Goal: Task Accomplishment & Management: Manage account settings

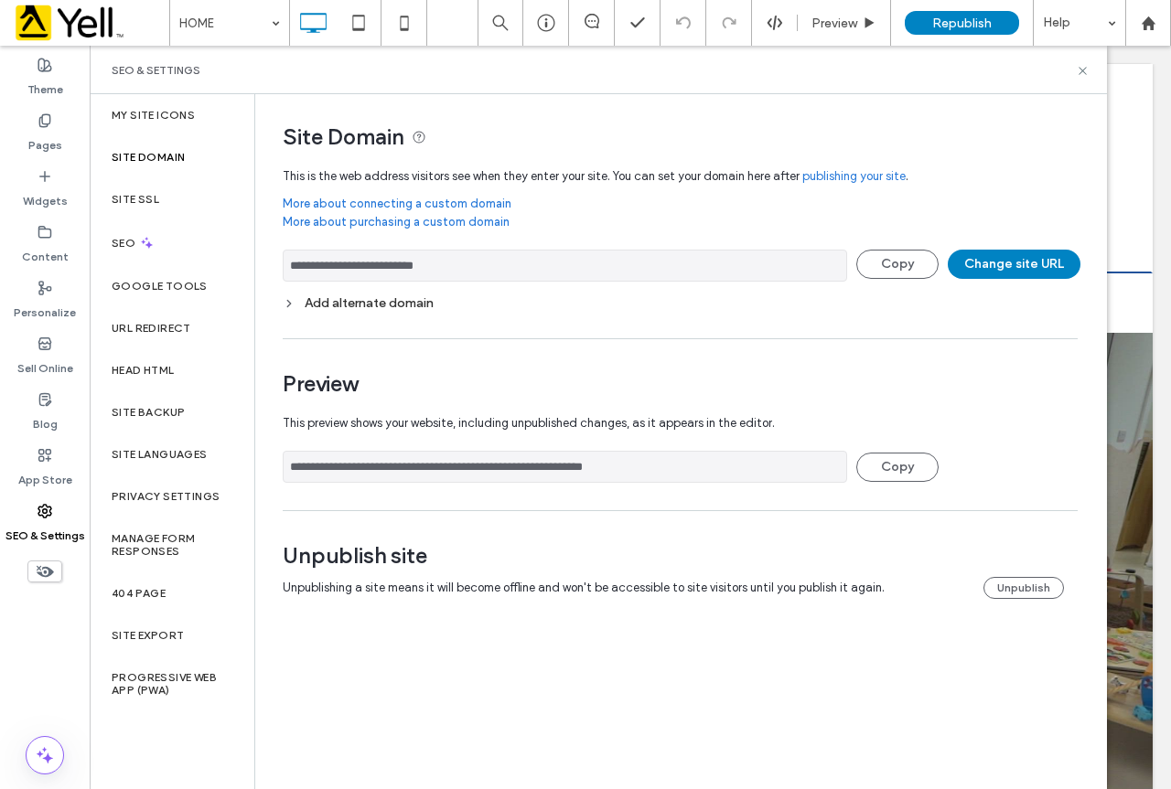
click at [1071, 71] on div "SEO & Settings" at bounding box center [598, 70] width 973 height 15
click at [1081, 71] on use at bounding box center [1081, 70] width 7 height 7
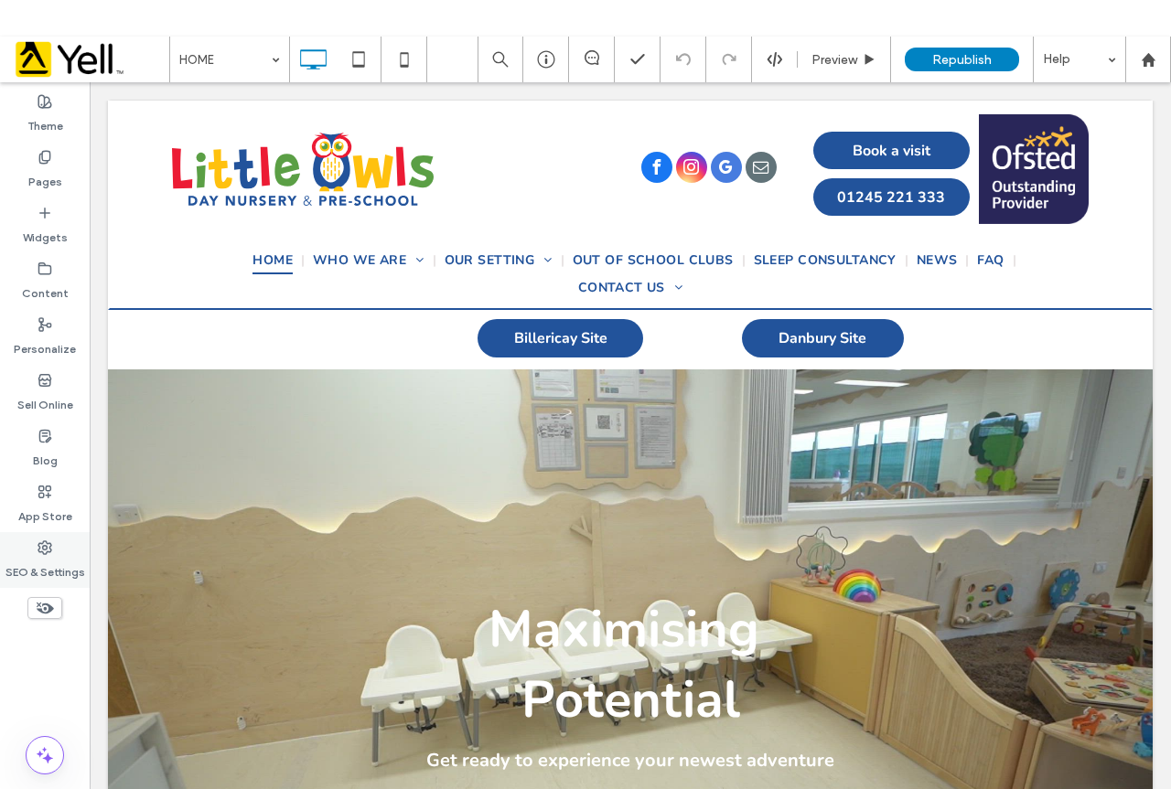
click at [48, 559] on label "SEO & Settings" at bounding box center [45, 568] width 80 height 26
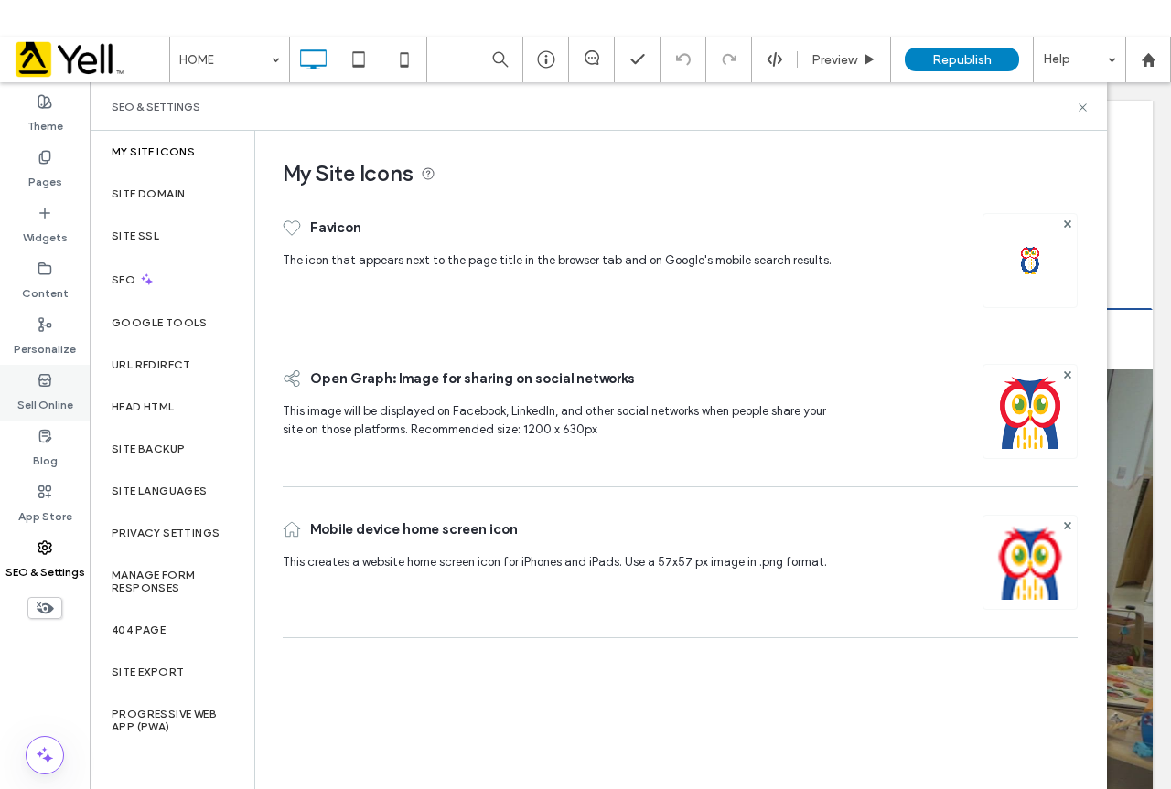
click at [56, 390] on label "Sell Online" at bounding box center [45, 401] width 56 height 26
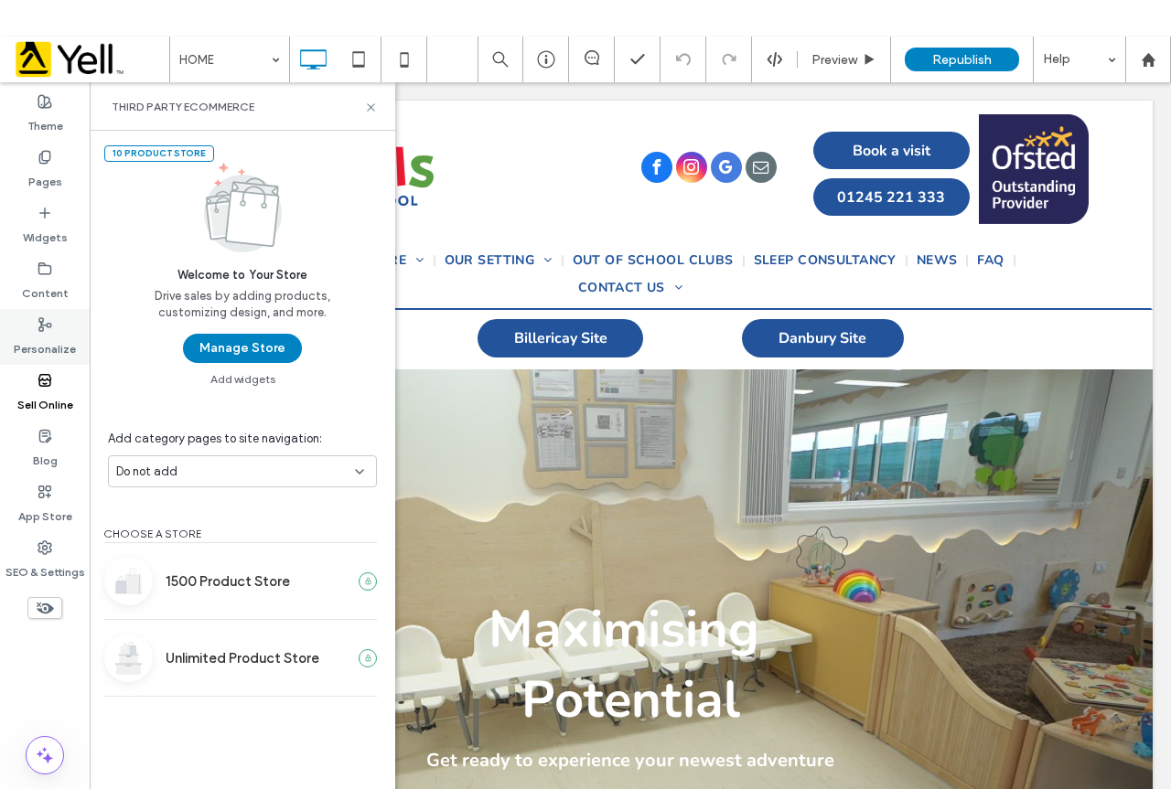
click at [48, 332] on label "Personalize" at bounding box center [45, 345] width 62 height 26
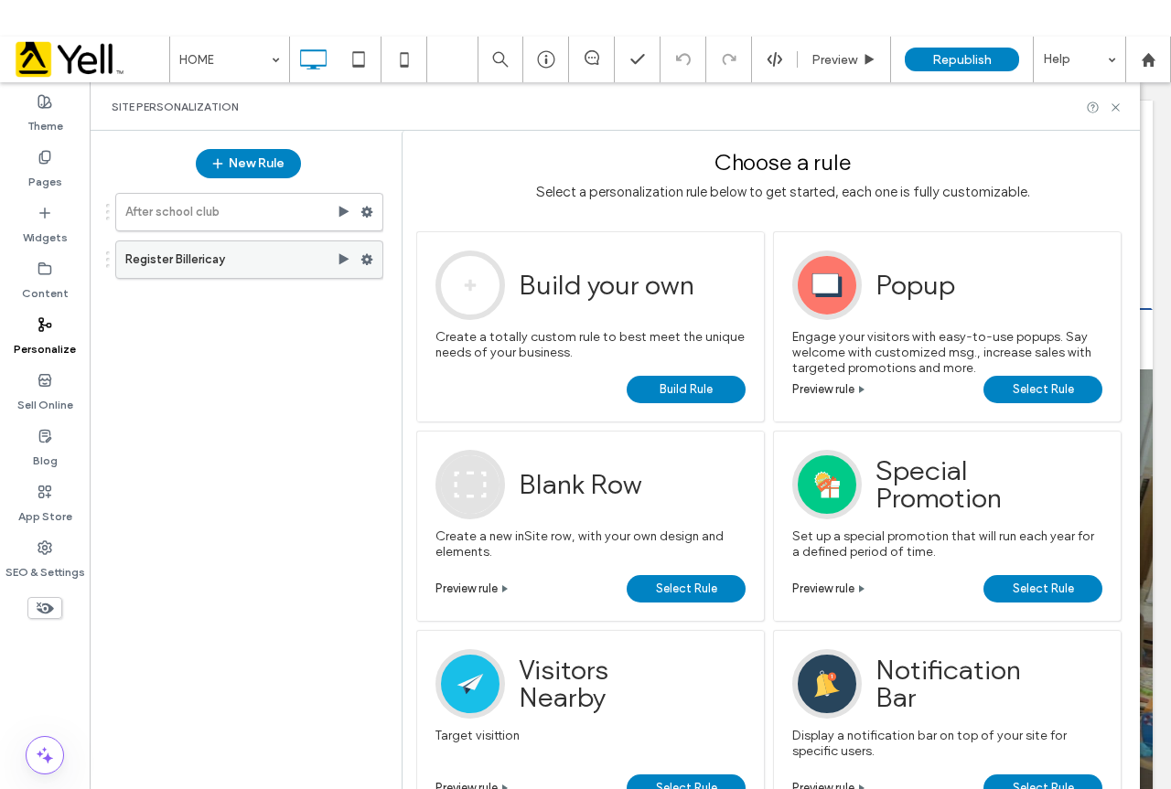
click at [368, 262] on use at bounding box center [367, 259] width 12 height 11
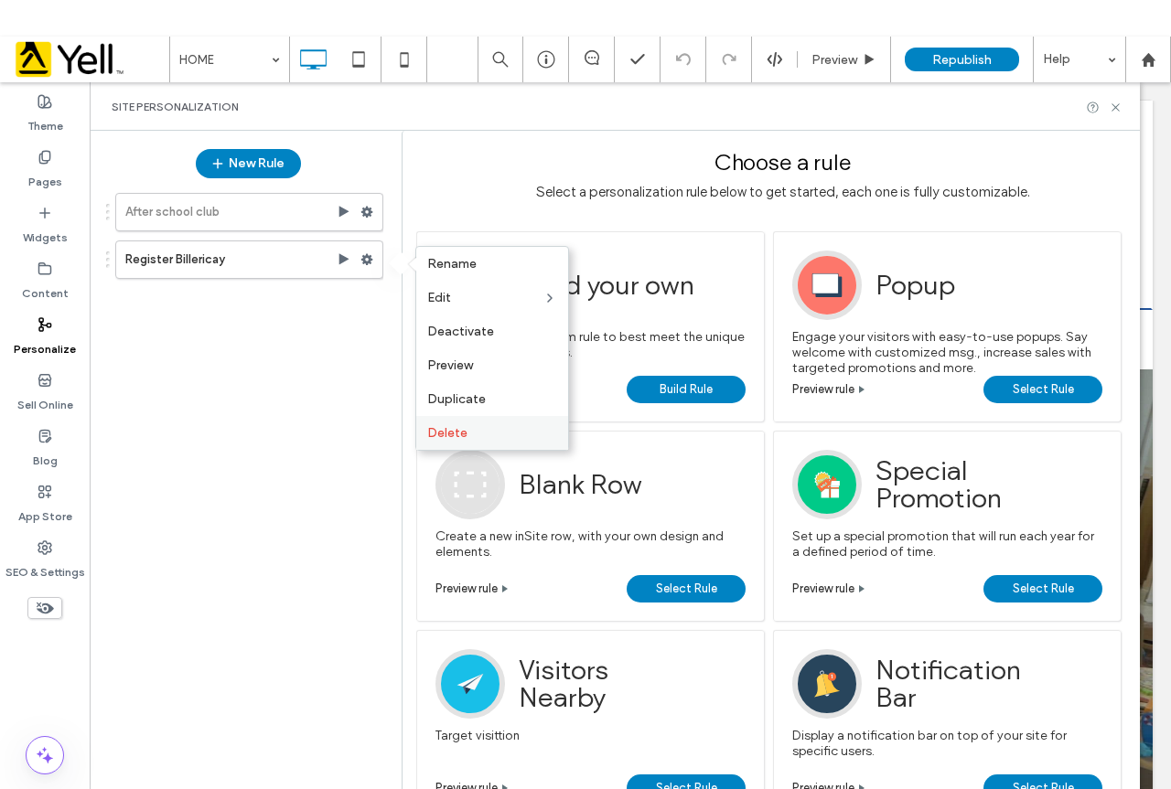
click at [465, 431] on span "Delete" at bounding box center [447, 433] width 40 height 16
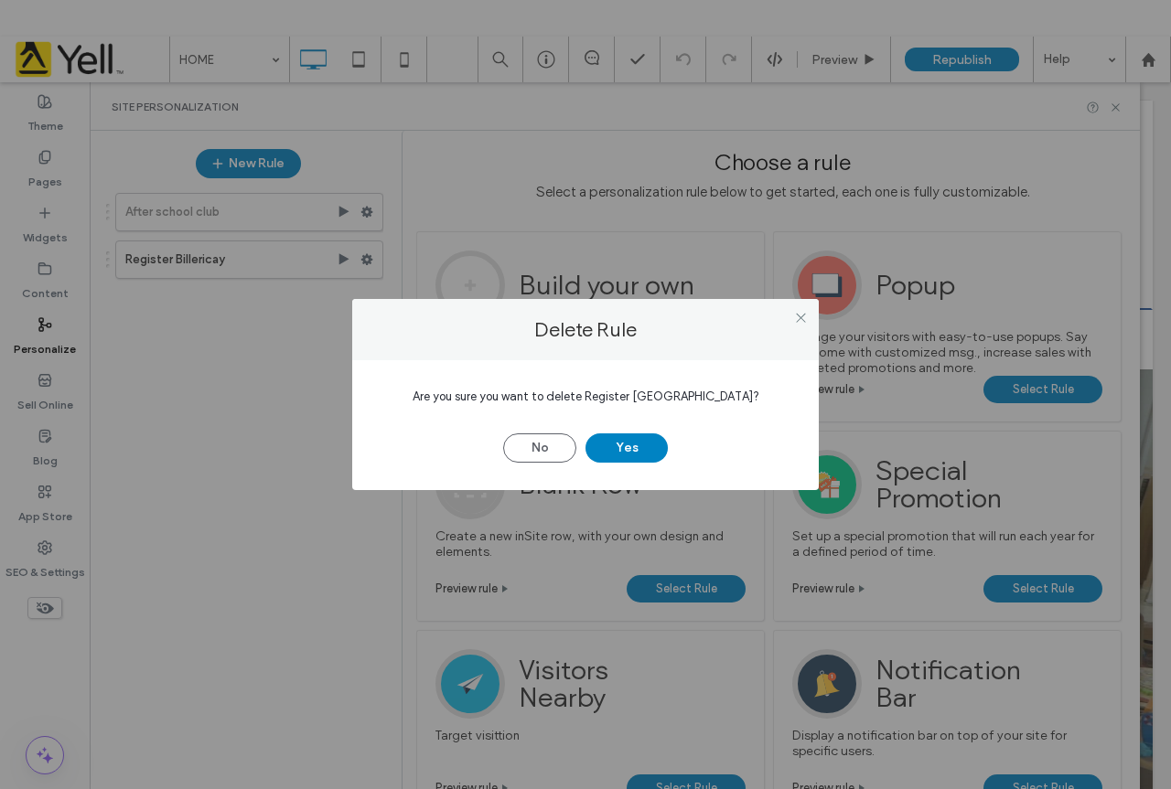
click at [218, 364] on div "Delete Rule Are you sure you want to delete Register [GEOGRAPHIC_DATA]? No Yes" at bounding box center [585, 394] width 1171 height 789
click at [549, 448] on button "No" at bounding box center [539, 448] width 73 height 29
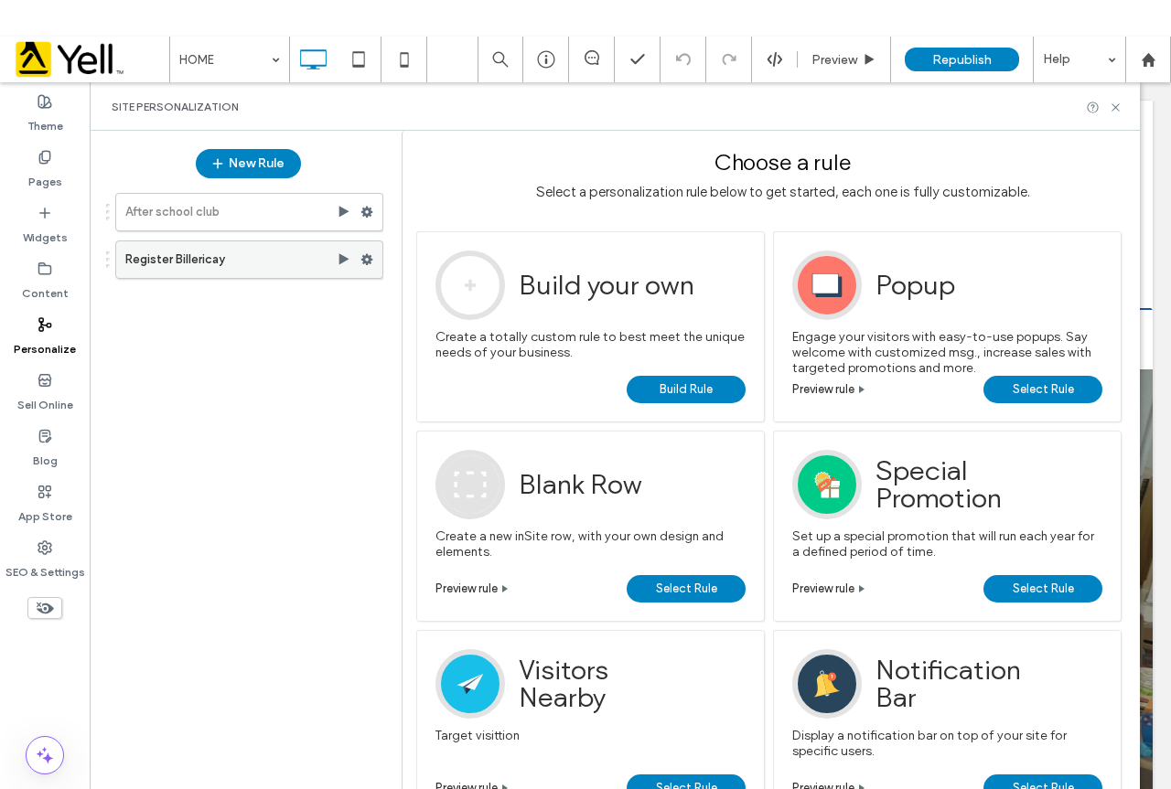
click at [367, 262] on use at bounding box center [367, 259] width 12 height 11
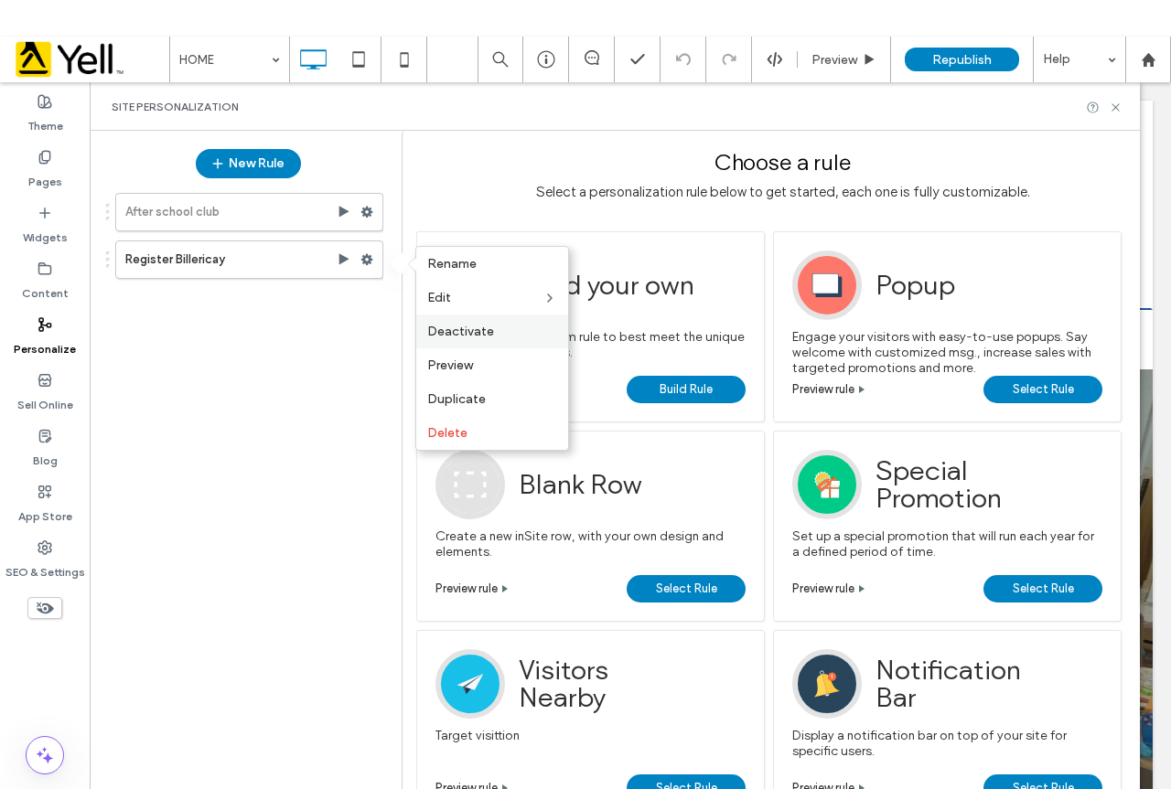
click at [466, 331] on span "Deactivate" at bounding box center [460, 332] width 67 height 16
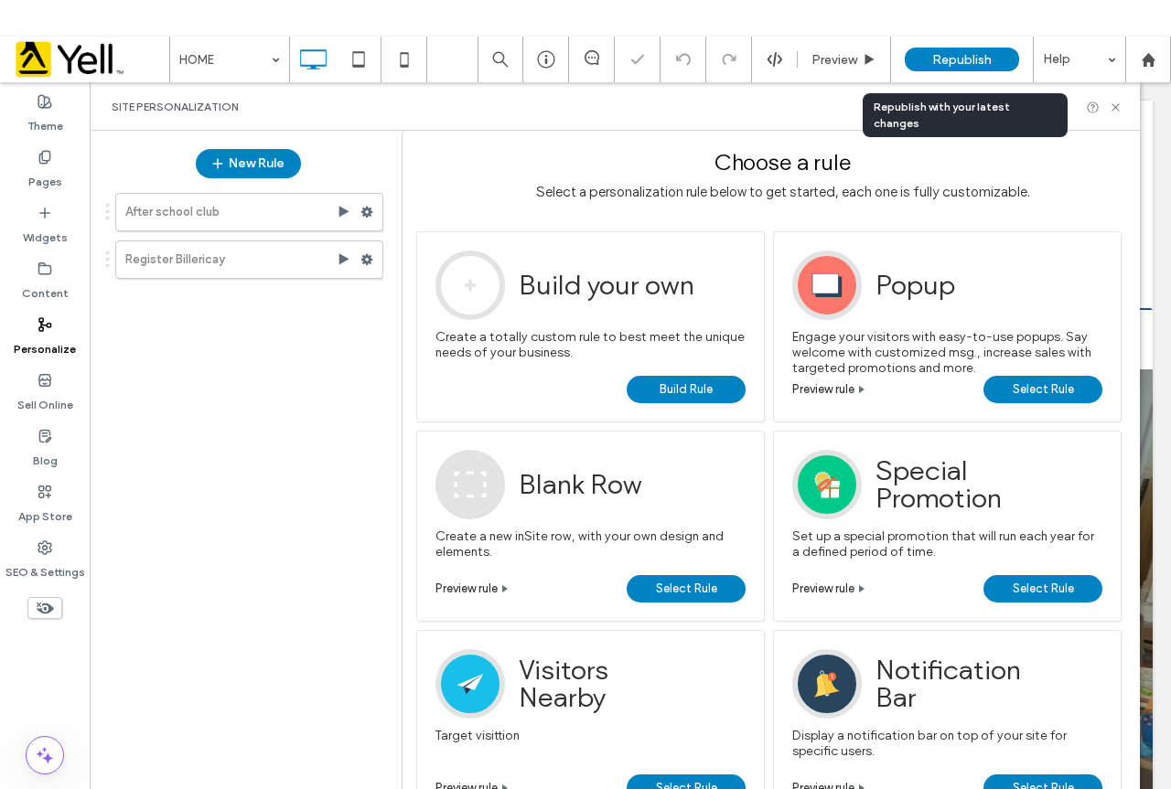
click at [948, 59] on span "Republish" at bounding box center [961, 60] width 59 height 16
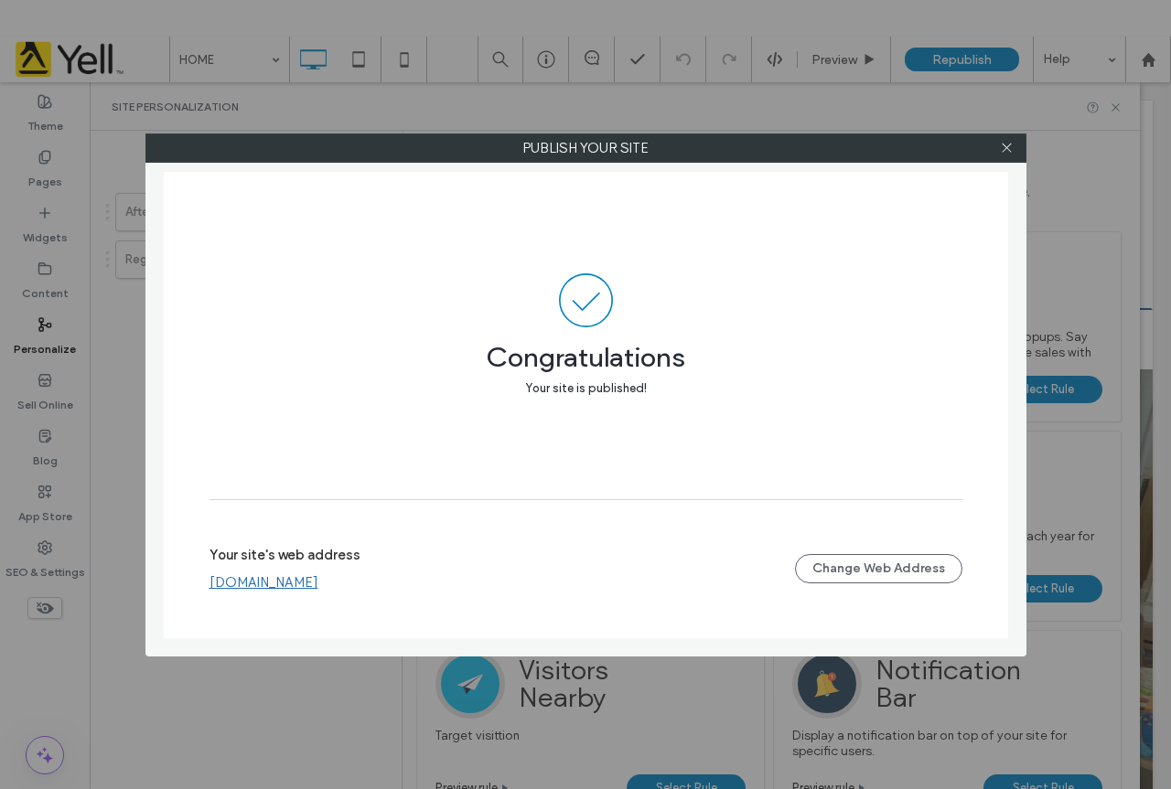
drag, startPoint x: 318, startPoint y: 584, endPoint x: 346, endPoint y: 573, distance: 29.2
click at [318, 584] on link "[DOMAIN_NAME]" at bounding box center [263, 582] width 109 height 16
click at [1009, 145] on icon at bounding box center [1007, 148] width 14 height 14
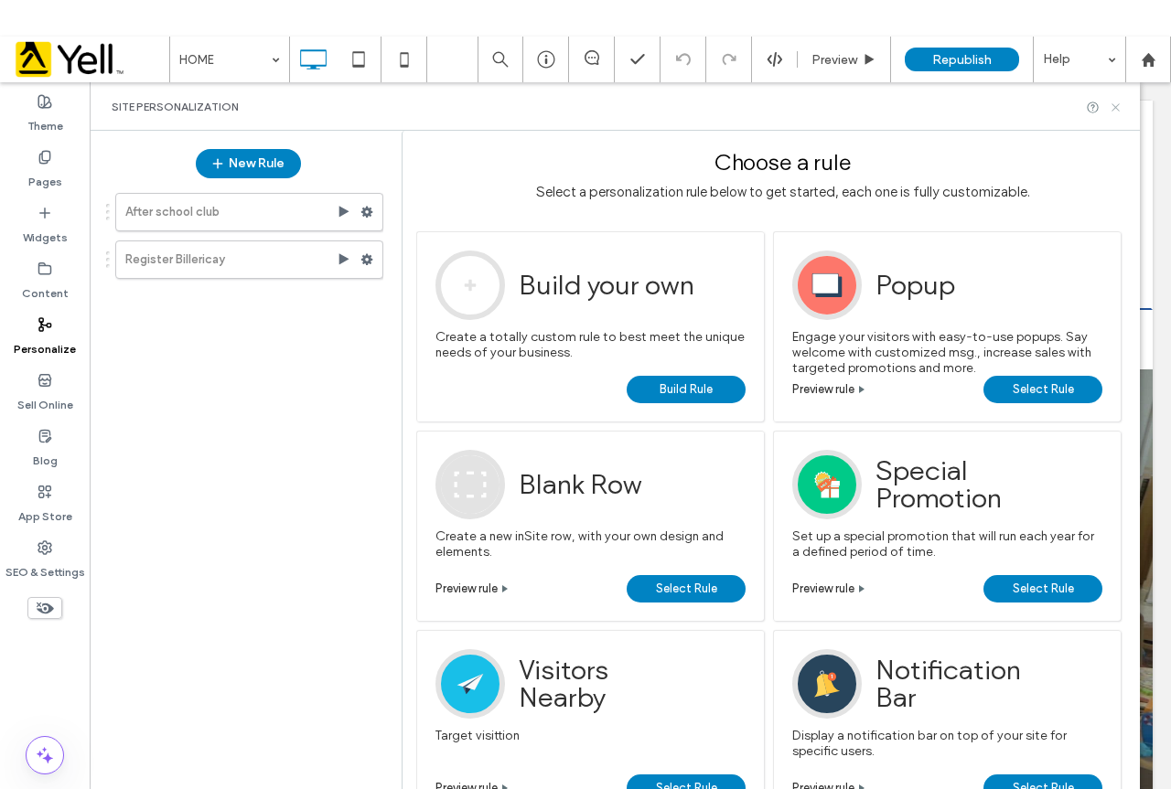
drag, startPoint x: 1119, startPoint y: 105, endPoint x: 1033, endPoint y: 29, distance: 114.7
click at [1119, 105] on icon at bounding box center [1115, 108] width 14 height 14
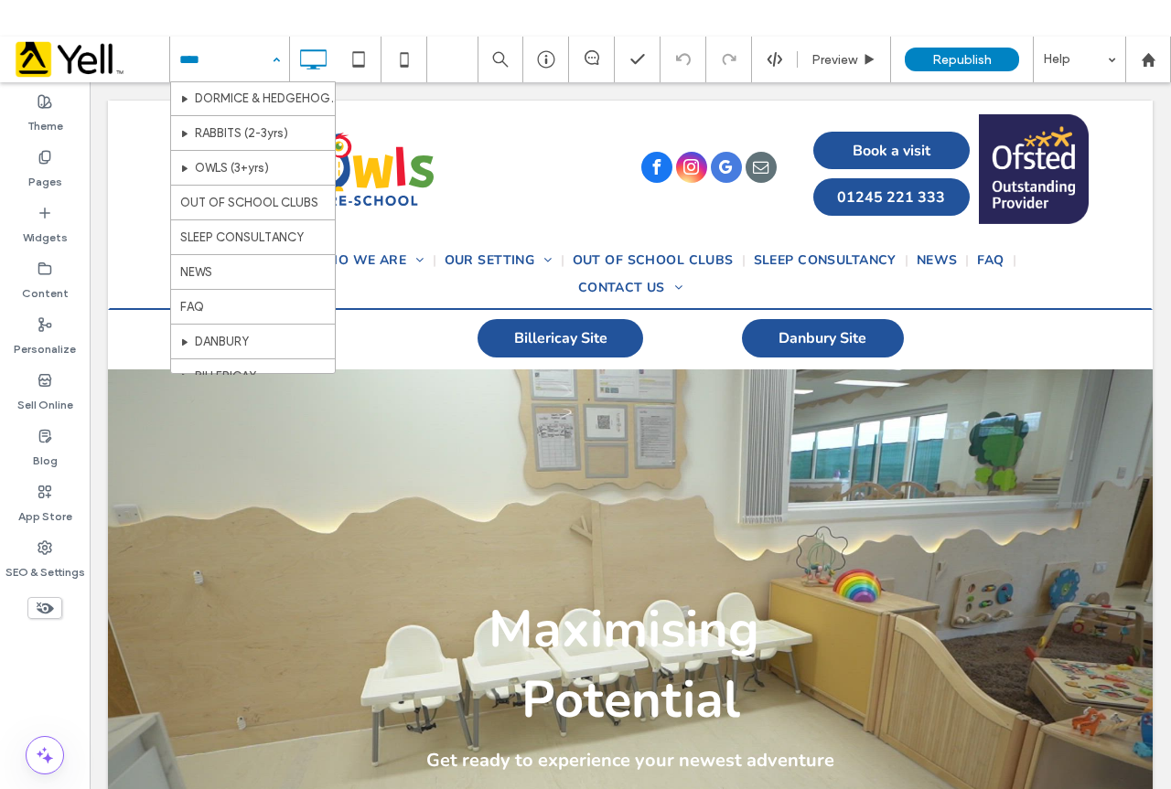
scroll to position [193, 0]
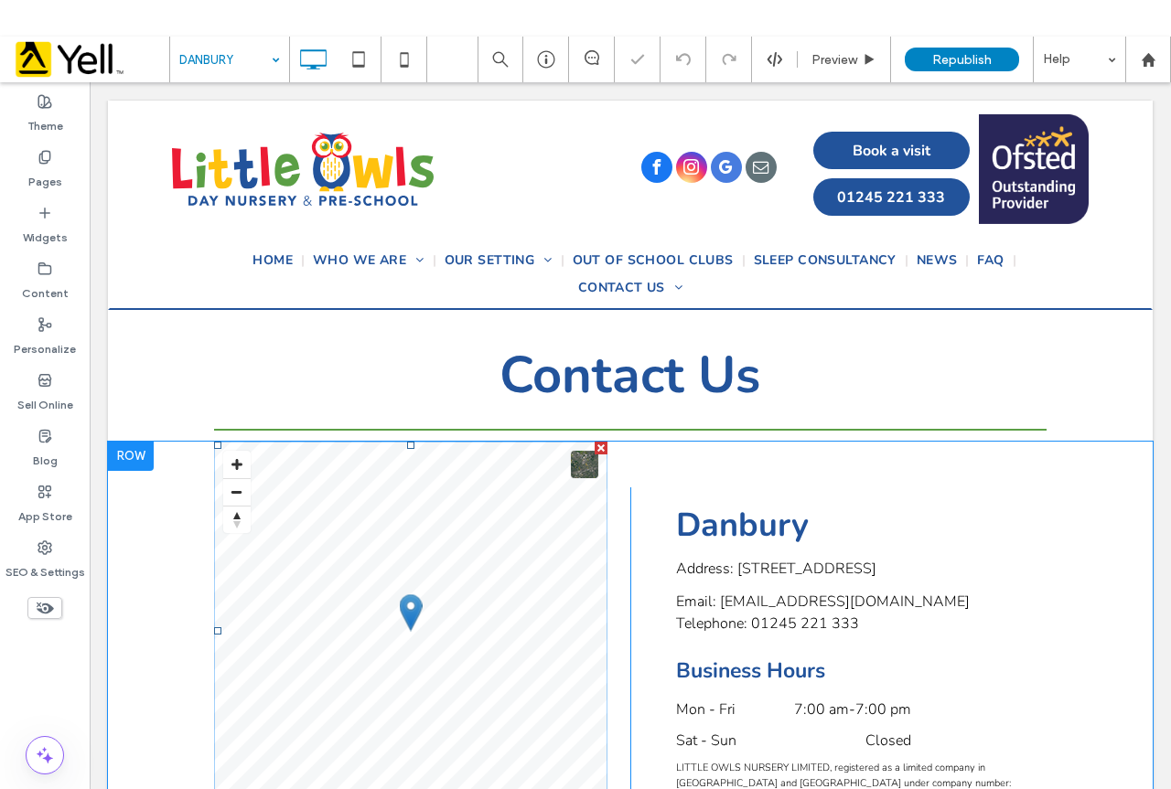
scroll to position [183, 0]
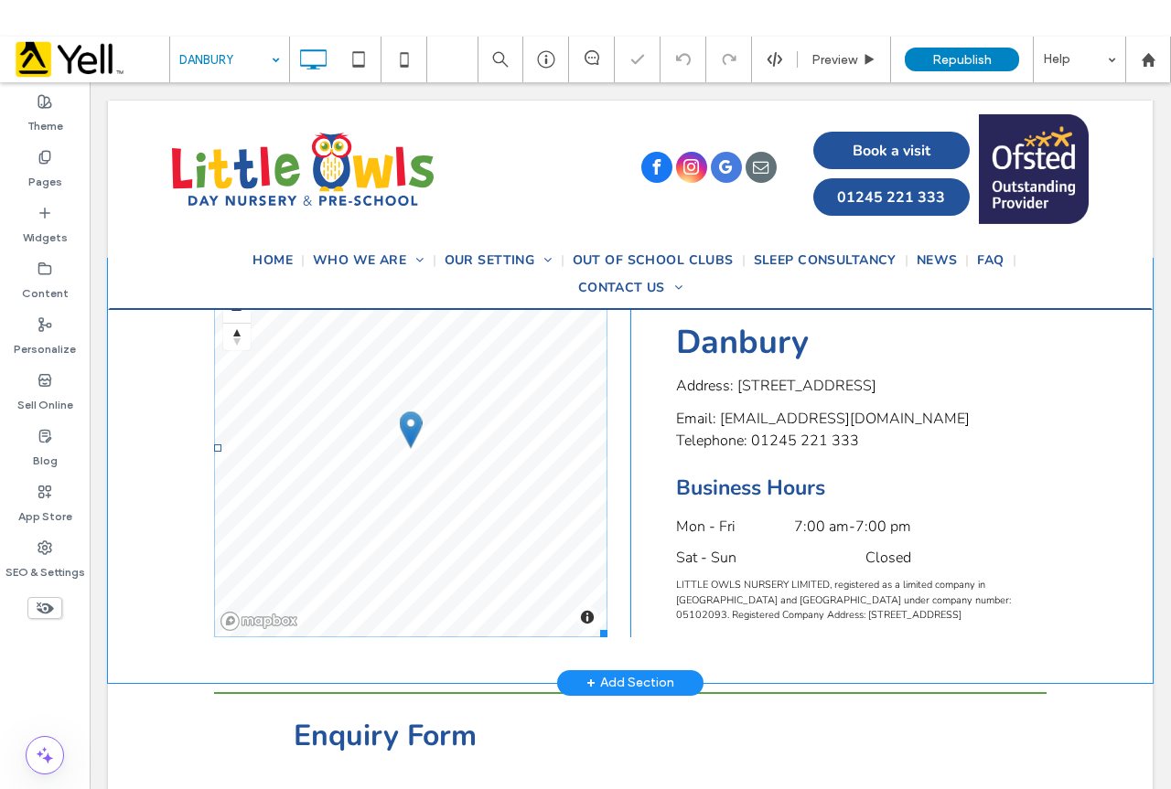
click at [327, 434] on span at bounding box center [410, 448] width 393 height 379
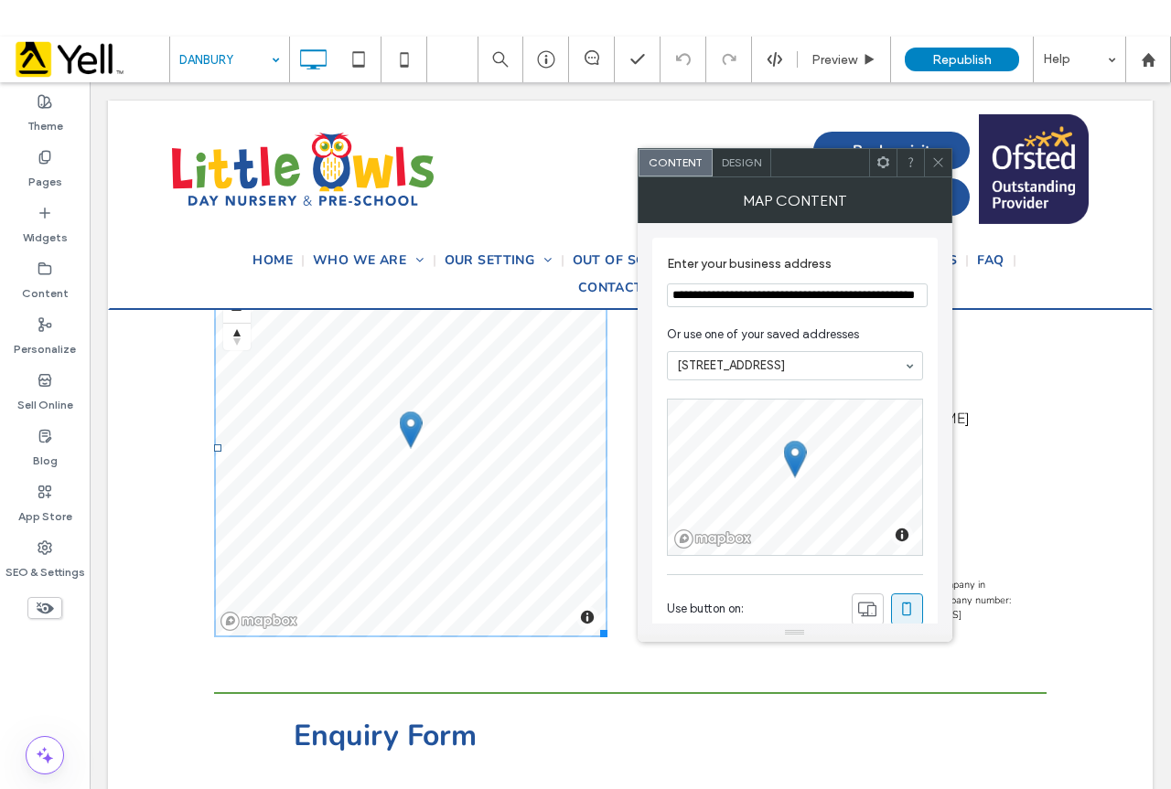
click at [939, 167] on icon at bounding box center [938, 162] width 14 height 14
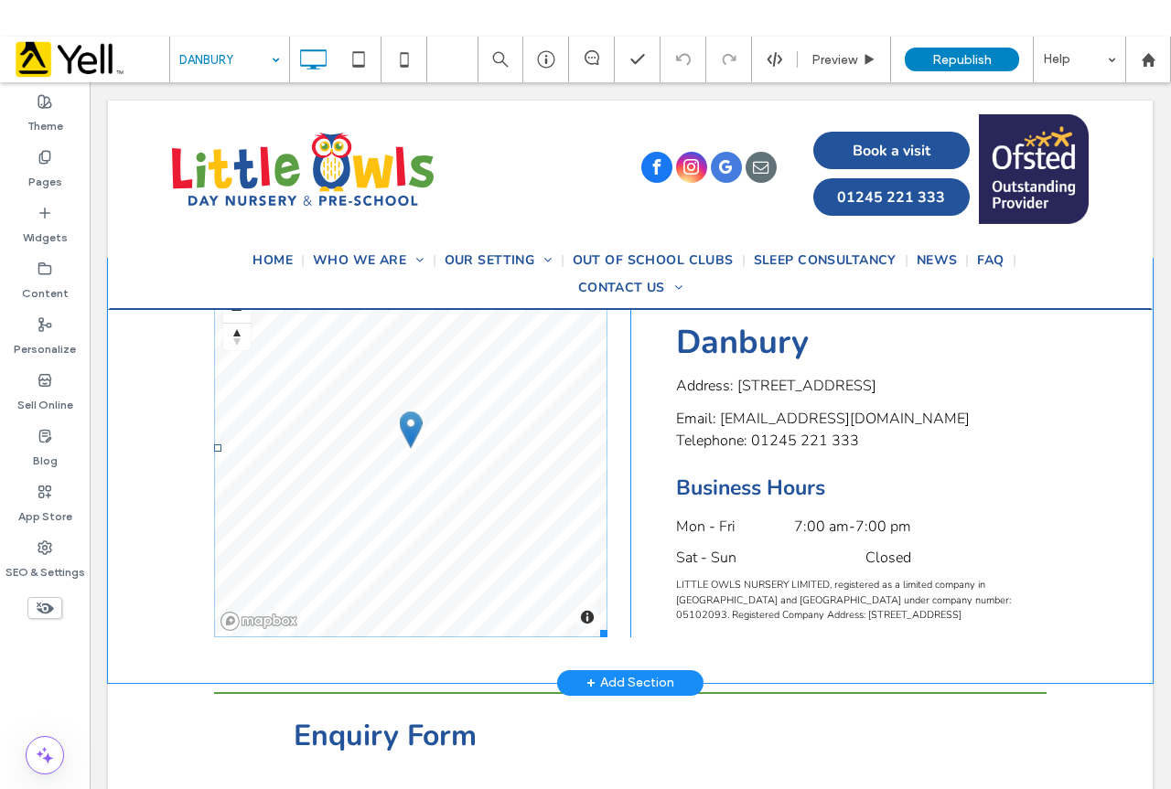
scroll to position [91, 0]
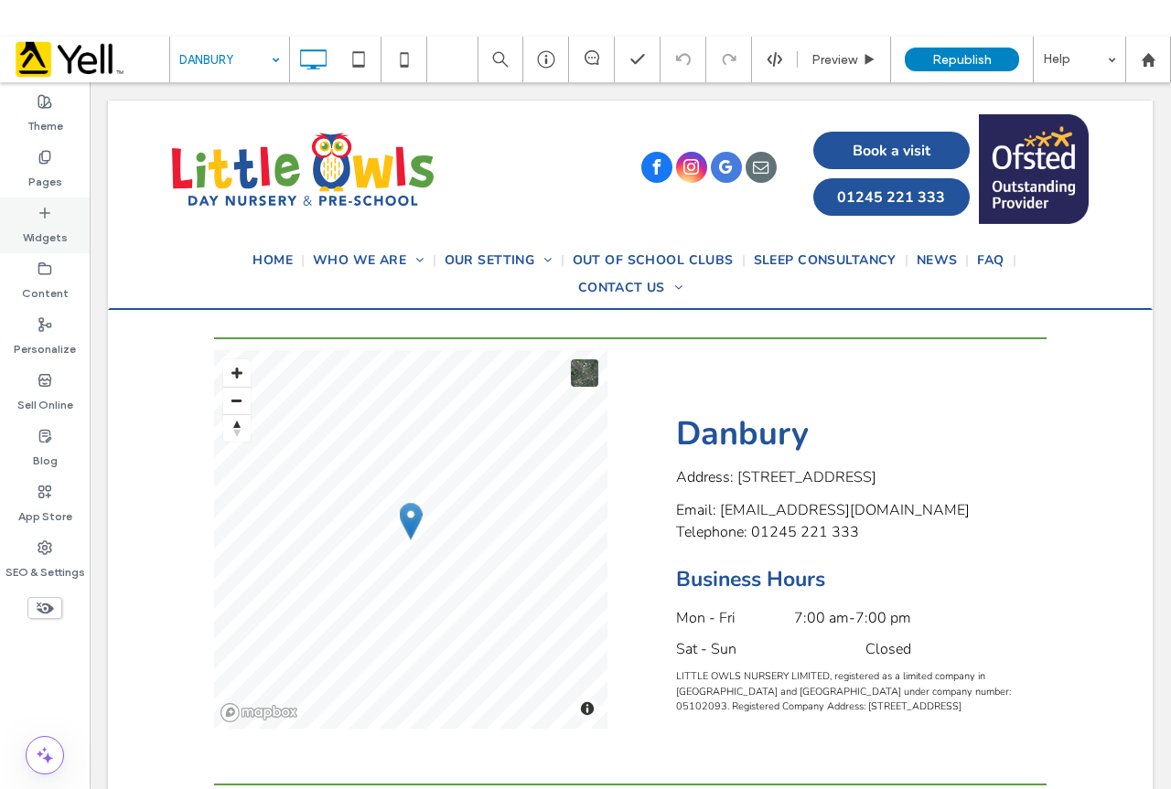
click at [43, 226] on label "Widgets" at bounding box center [45, 233] width 45 height 26
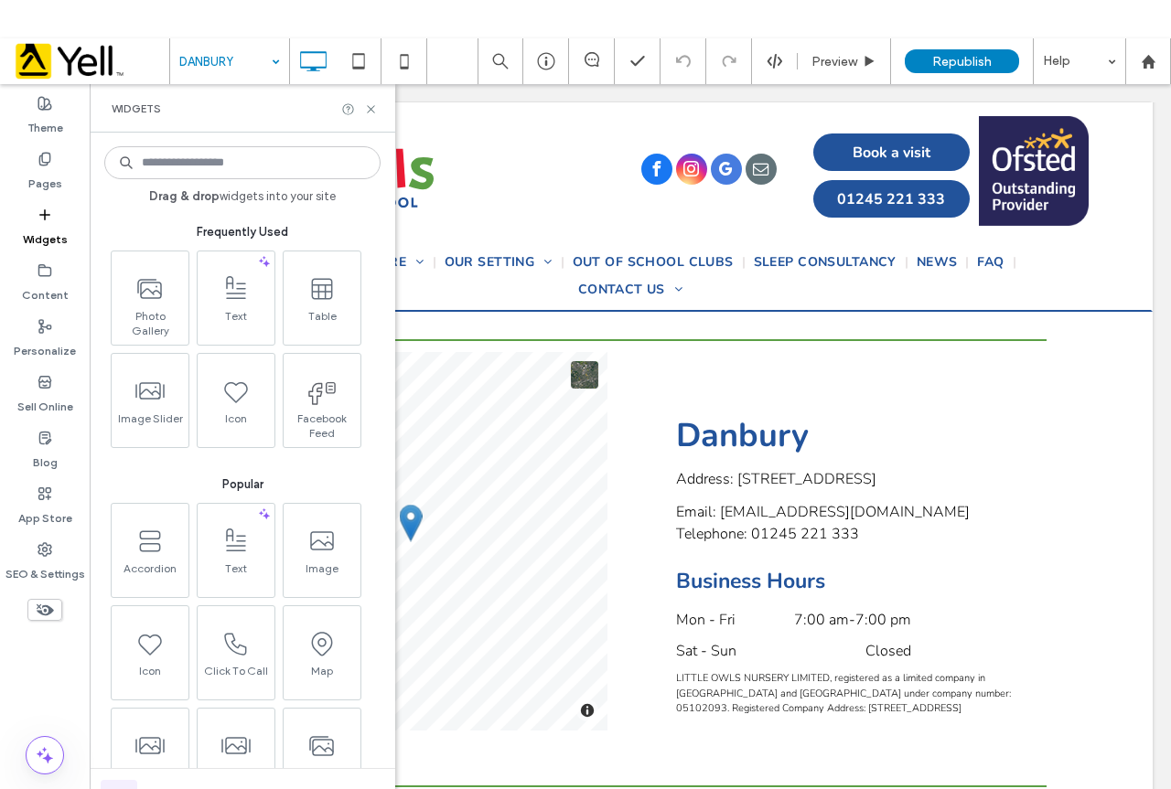
click at [187, 166] on input at bounding box center [242, 162] width 276 height 33
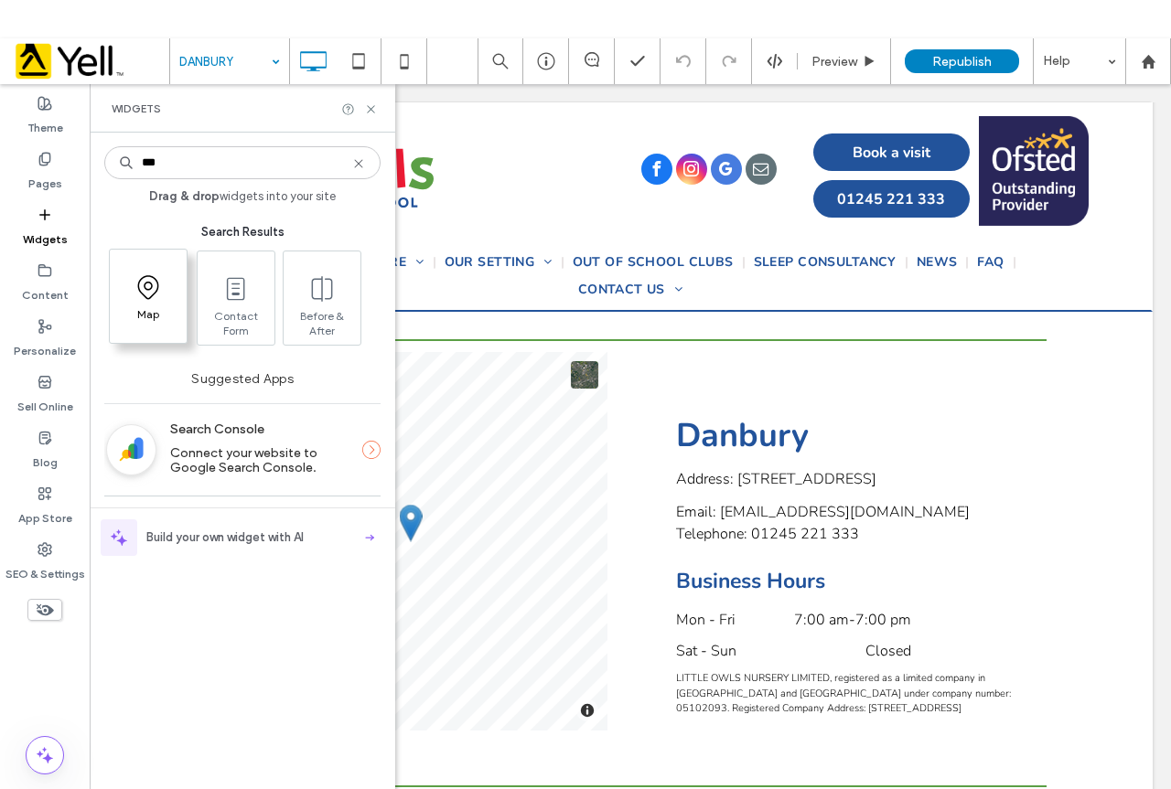
type input "***"
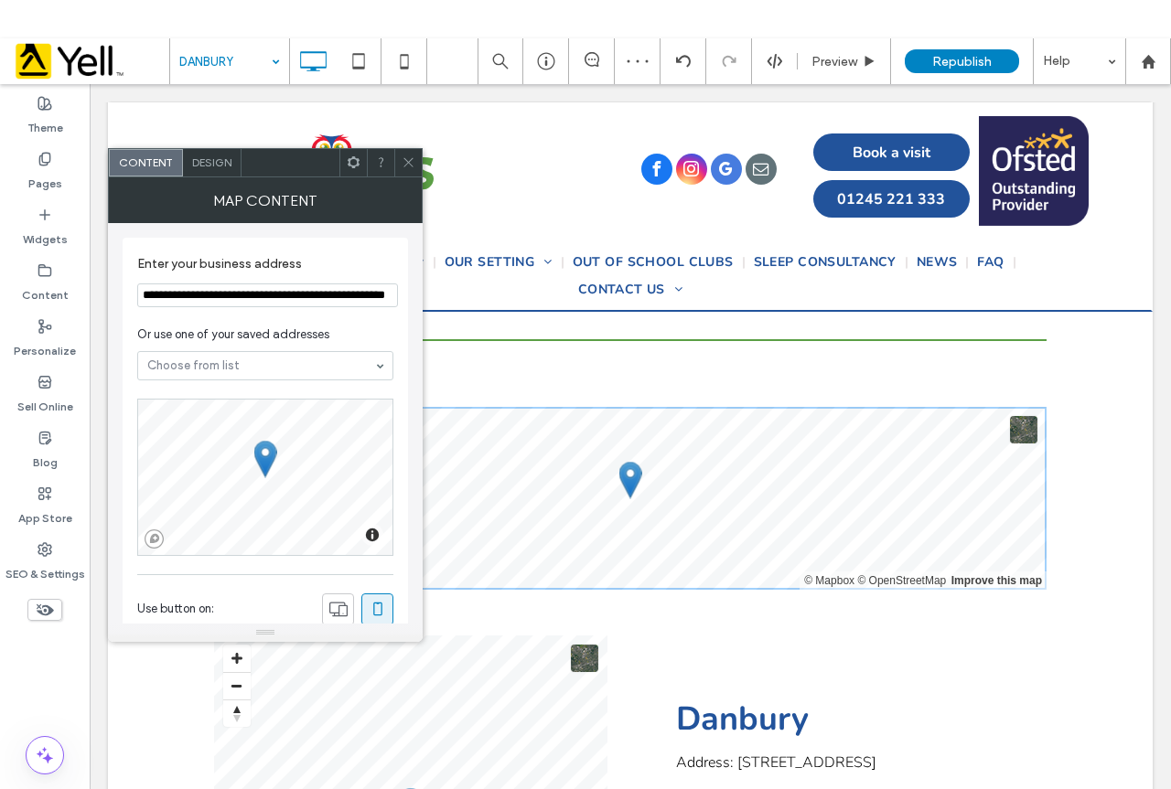
click at [408, 166] on icon at bounding box center [409, 162] width 14 height 14
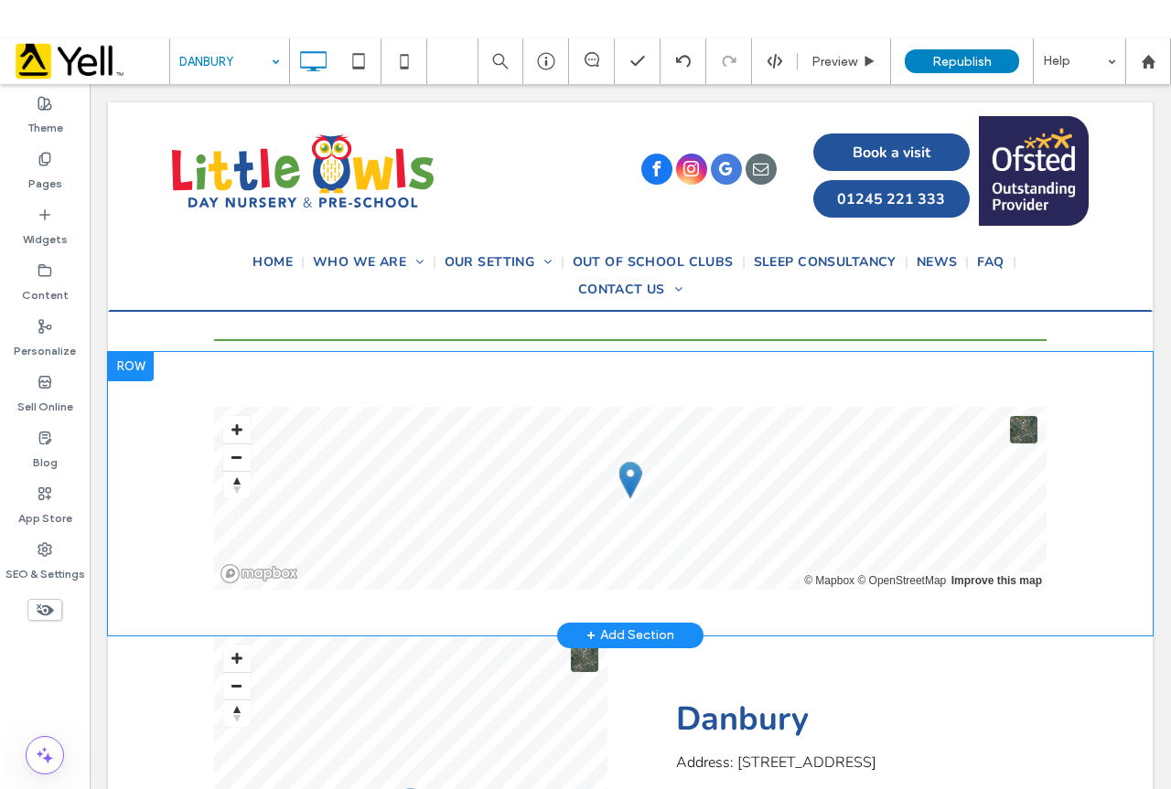
click at [116, 372] on div at bounding box center [131, 366] width 46 height 29
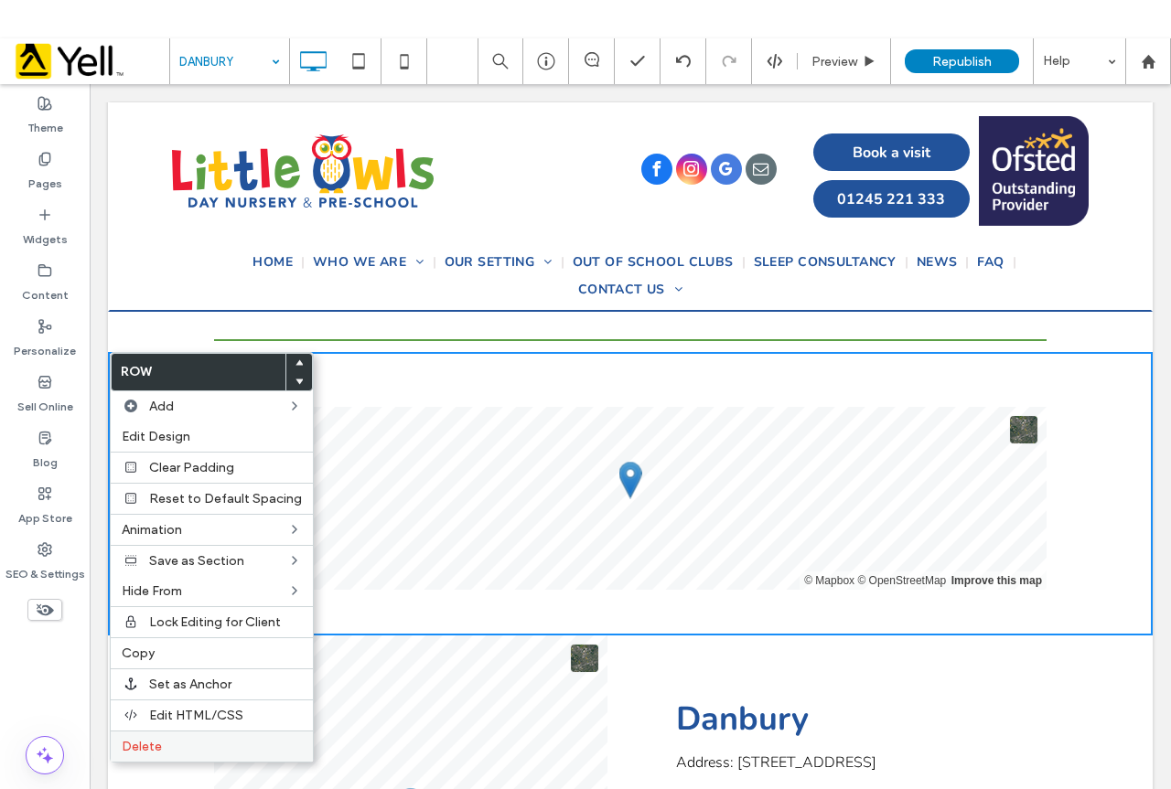
click at [167, 743] on label "Delete" at bounding box center [212, 747] width 180 height 16
